Goal: Check status: Check status

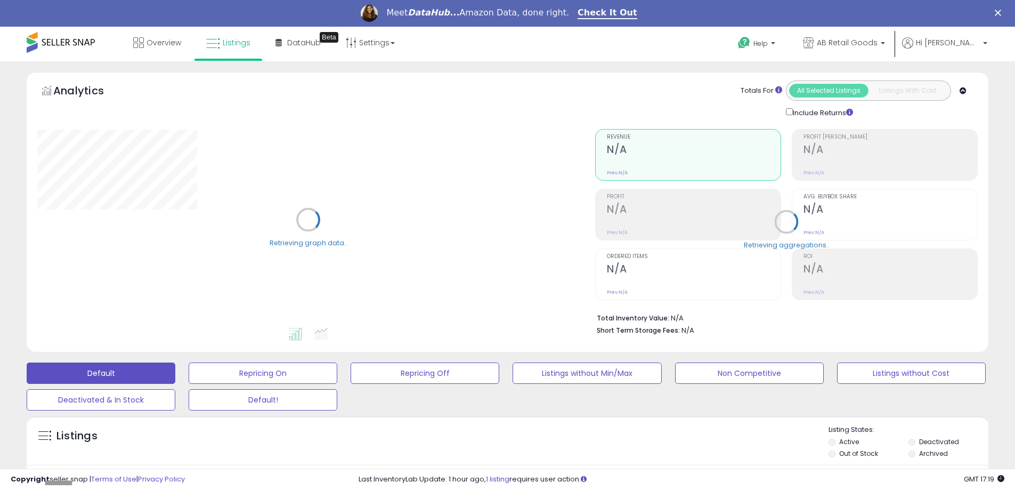
click at [921, 442] on label "Deactivated" at bounding box center [939, 441] width 40 height 9
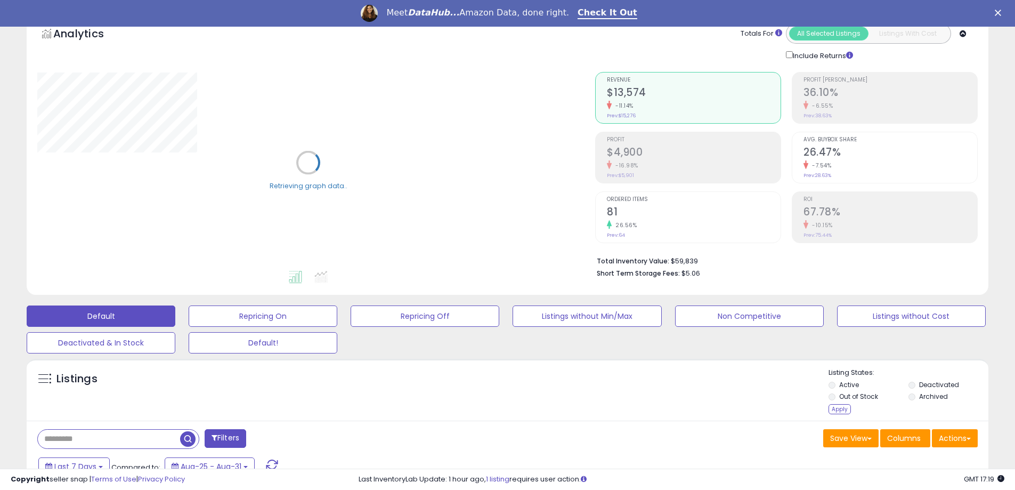
scroll to position [160, 0]
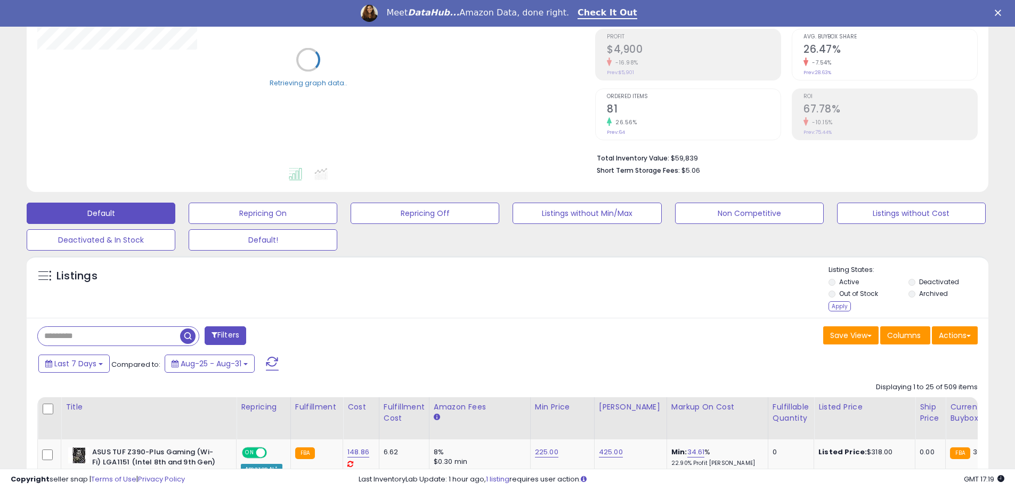
click at [837, 311] on div "Listing States: Active Deactivated Out of Stock Archived Apply" at bounding box center [908, 289] width 160 height 49
click at [837, 310] on div "Apply" at bounding box center [839, 306] width 22 height 10
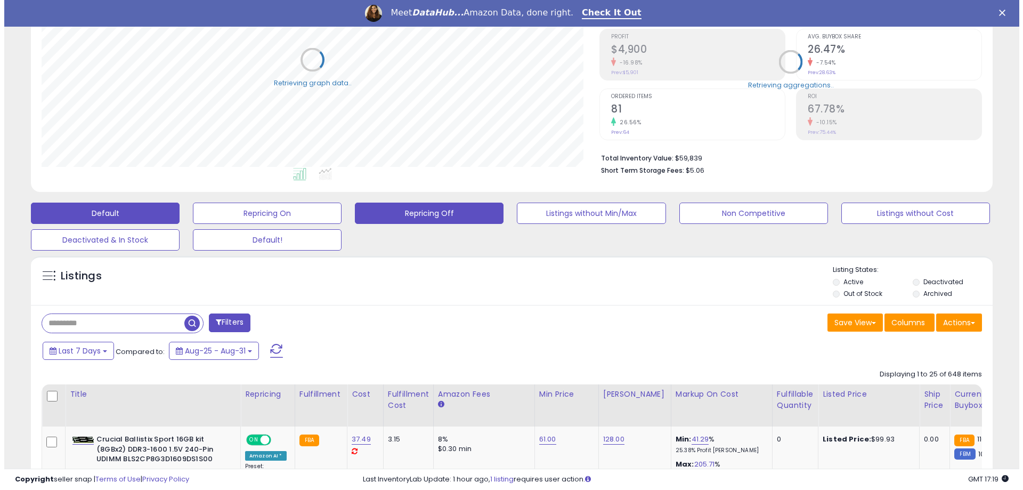
scroll to position [218, 558]
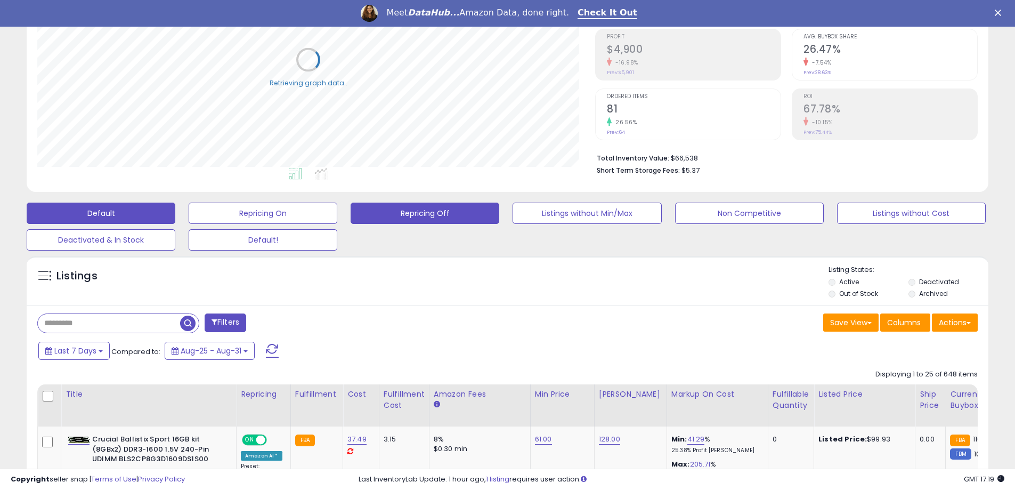
click at [407, 217] on button "Repricing Off" at bounding box center [425, 212] width 149 height 21
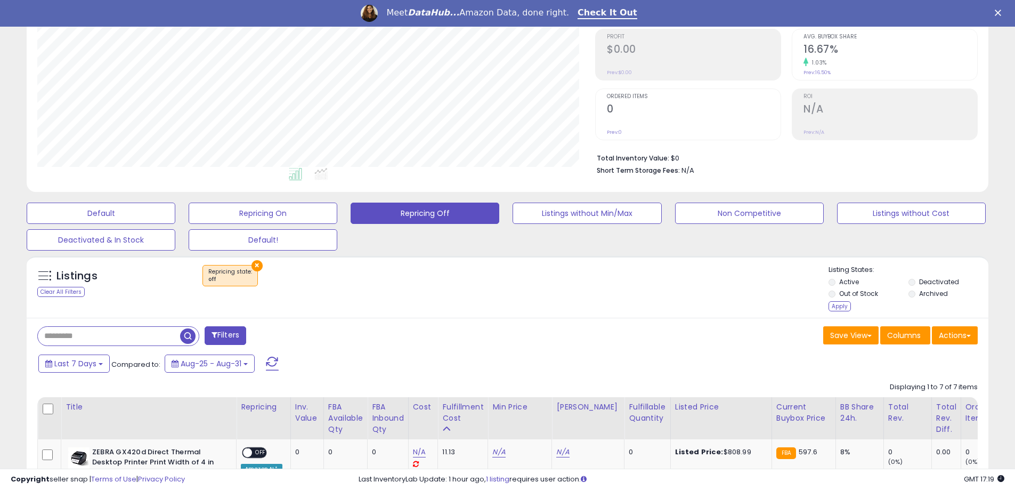
click at [837, 307] on div "Apply" at bounding box center [839, 306] width 22 height 10
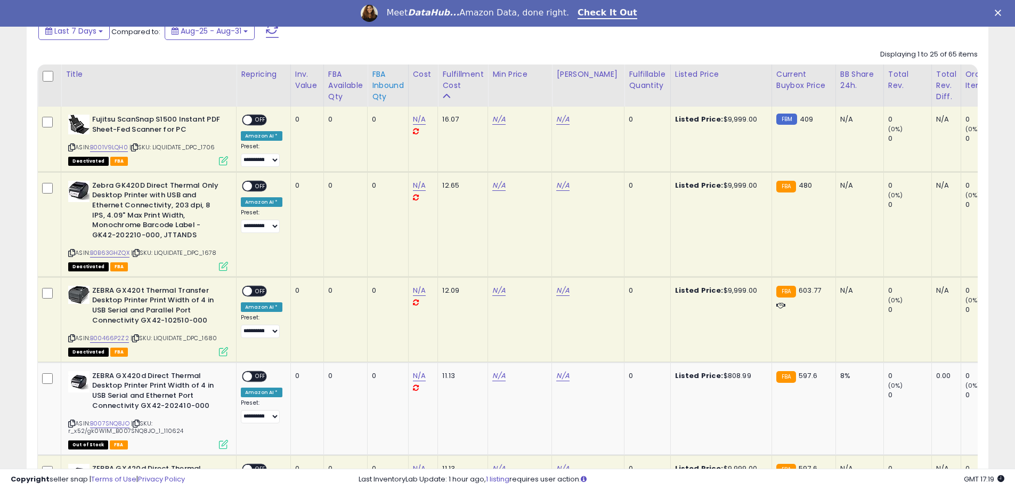
click at [386, 80] on div "FBA inbound Qty" at bounding box center [388, 86] width 32 height 34
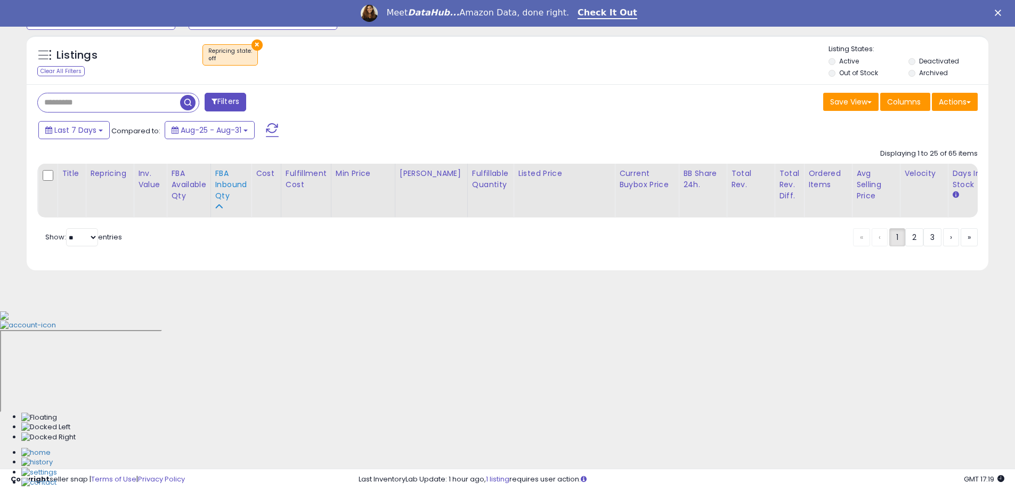
scroll to position [209, 0]
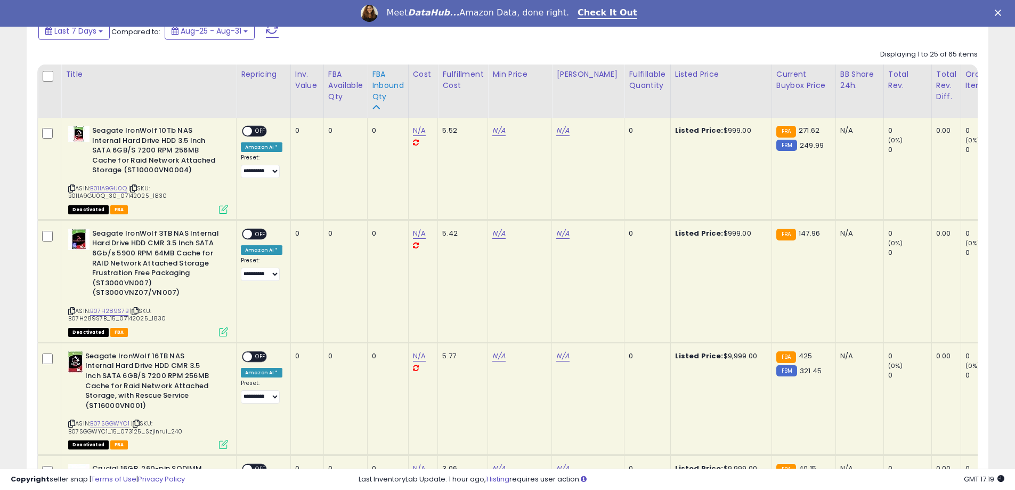
click at [386, 87] on div "FBA inbound Qty" at bounding box center [388, 86] width 32 height 34
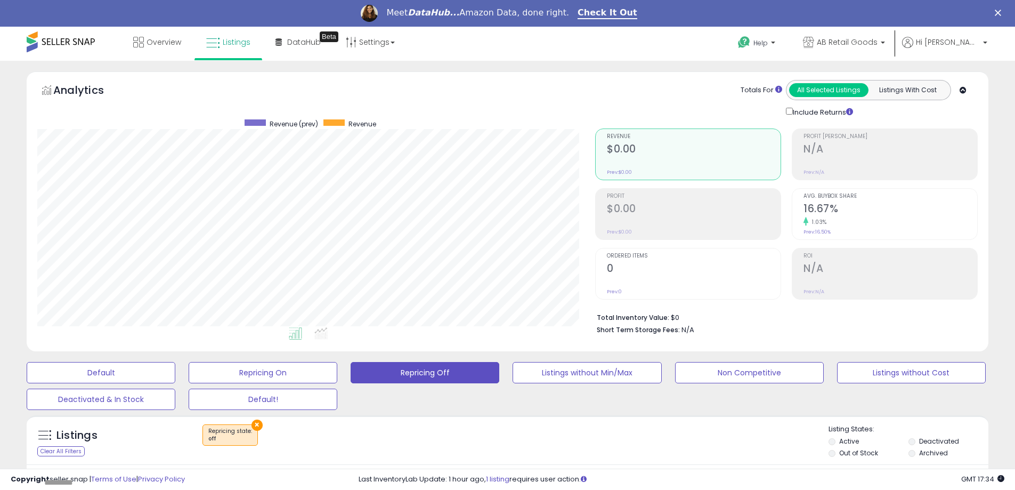
scroll to position [0, 0]
